Goal: Information Seeking & Learning: Check status

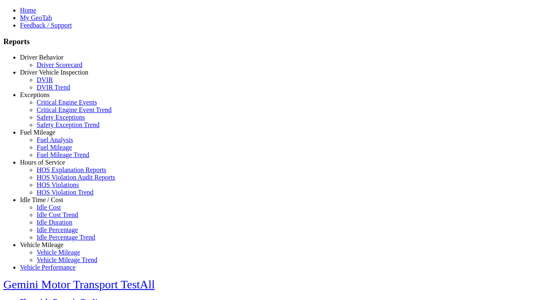
click at [48, 241] on link "Vehicle Mileage" at bounding box center [41, 244] width 43 height 7
click at [54, 256] on link "Vehicle Mileage Trend" at bounding box center [67, 259] width 61 height 7
type input "*********"
